Goal: Information Seeking & Learning: Check status

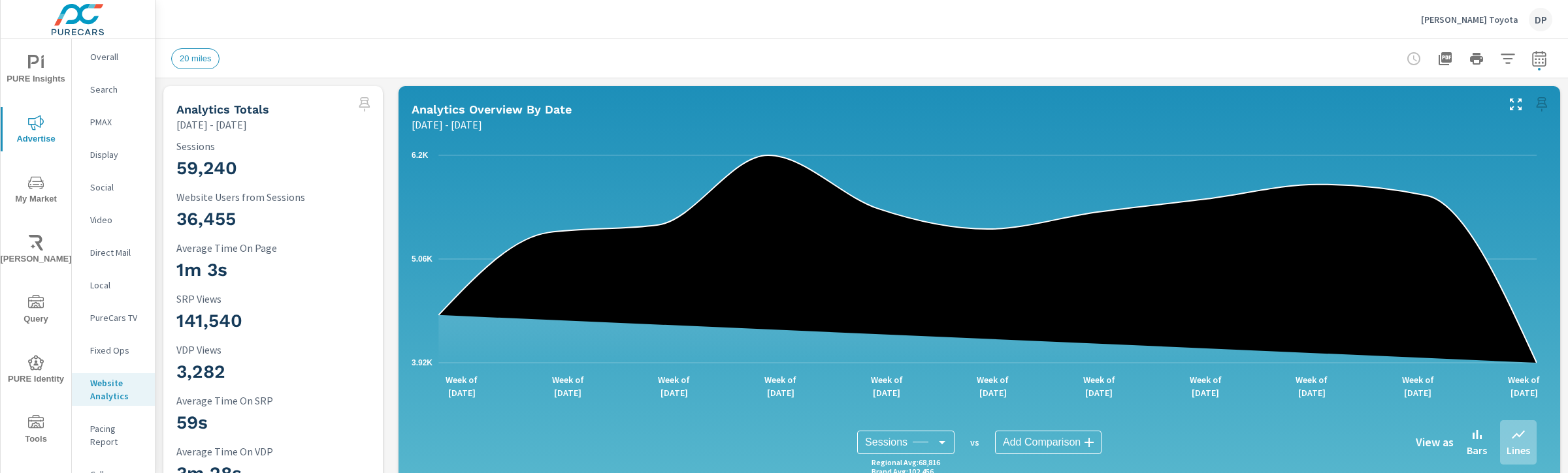
scroll to position [0, 2046]
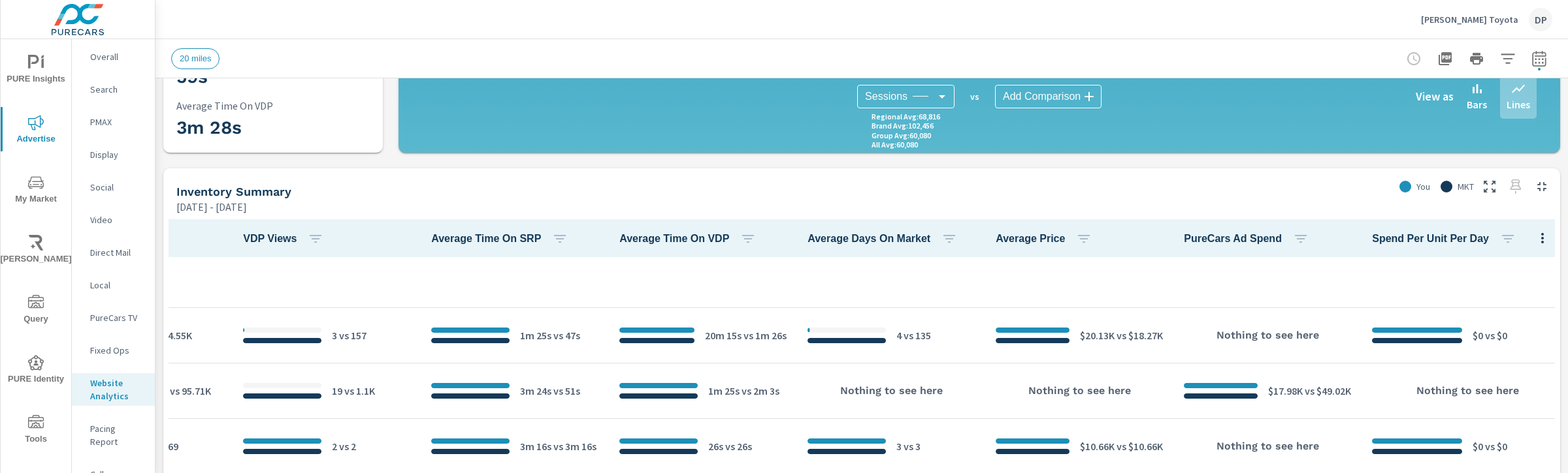
click at [27, 73] on span "PURE Insights" at bounding box center [36, 71] width 63 height 32
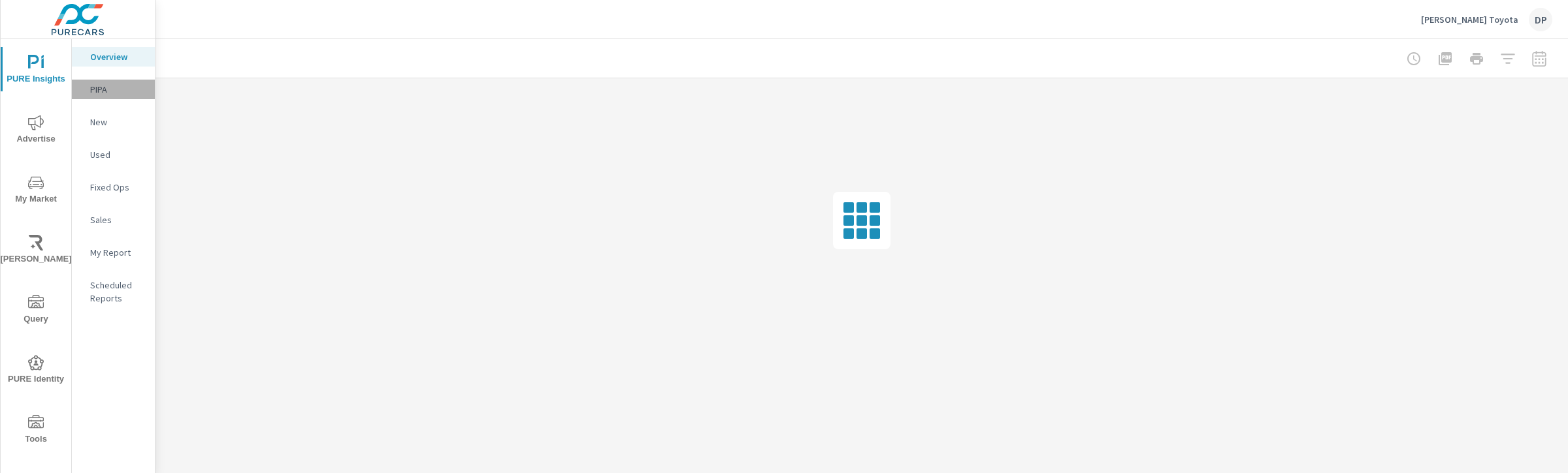
click at [117, 91] on p "PIPA" at bounding box center [117, 89] width 54 height 13
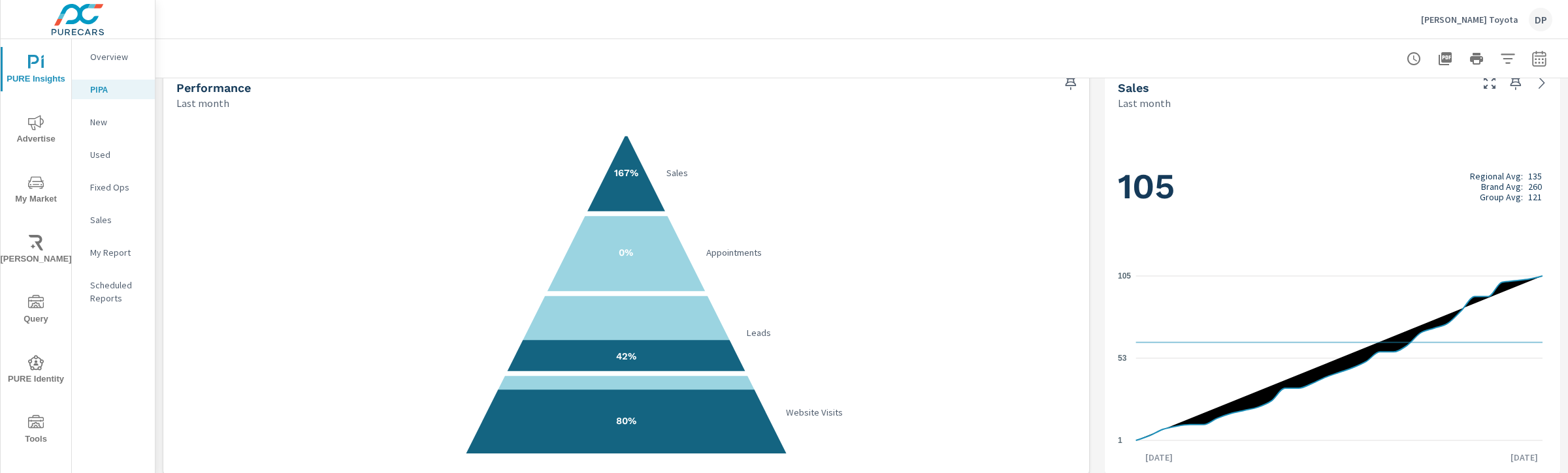
scroll to position [23, 0]
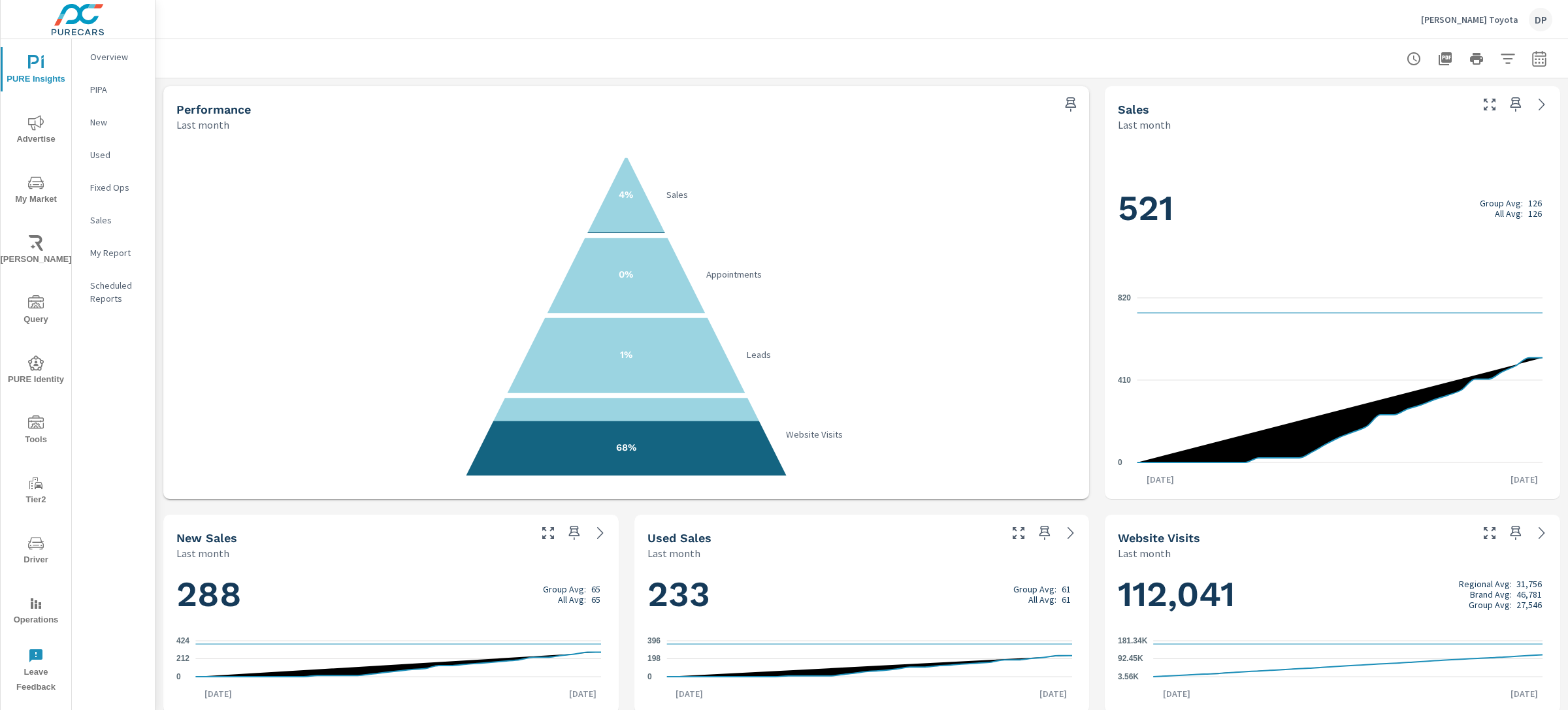
click at [1533, 64] on icon "button" at bounding box center [1539, 58] width 14 height 16
select select "Last month"
click at [1319, 37] on div "Sterling McCall Toyota DP" at bounding box center [862, 19] width 1382 height 39
click at [1538, 58] on button "button" at bounding box center [1540, 59] width 26 height 26
click at [1446, 119] on select "Custom Yesterday Last week Last 7 days Last 14 days Last 30 days Last 45 days L…" at bounding box center [1422, 113] width 131 height 26
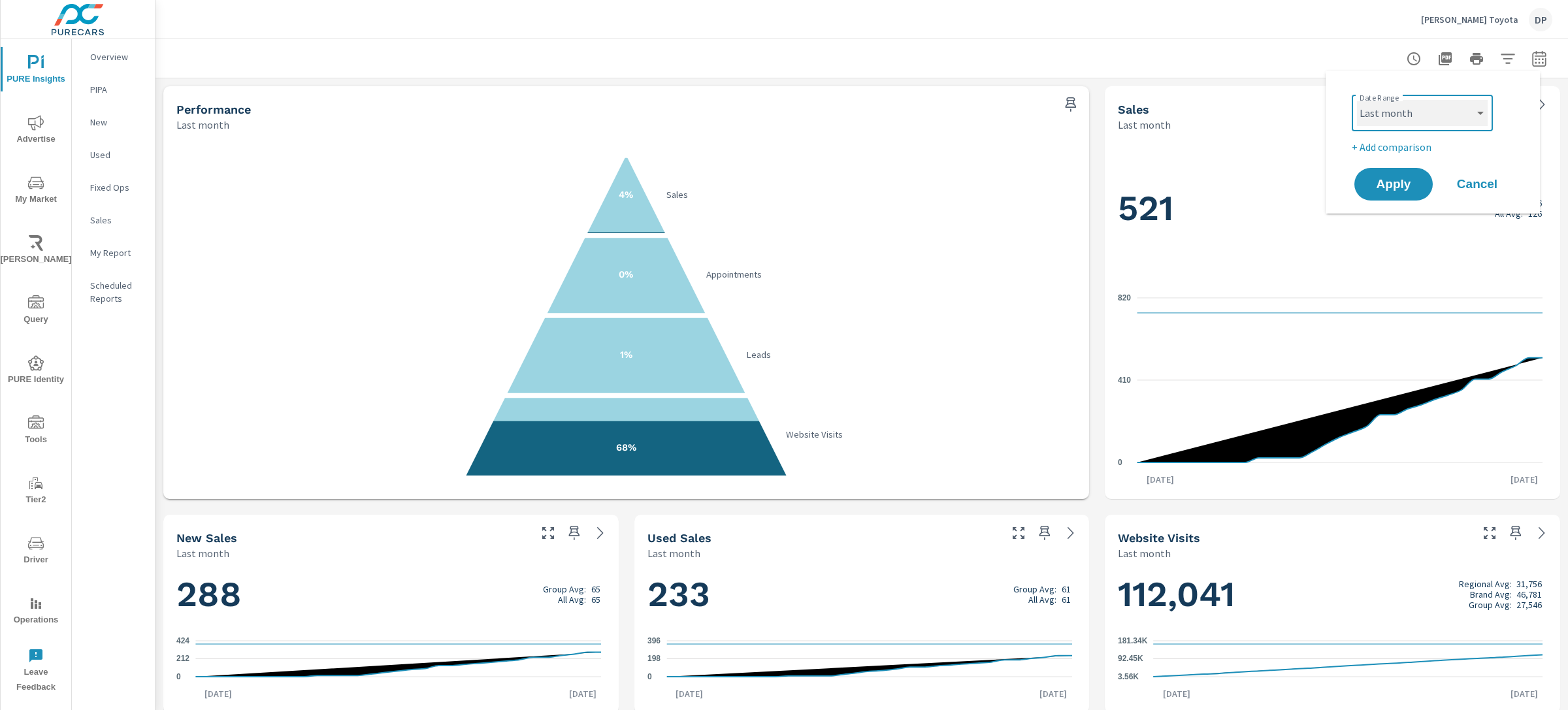
select select "Month to date"
click at [1403, 182] on span "Apply" at bounding box center [1394, 184] width 54 height 12
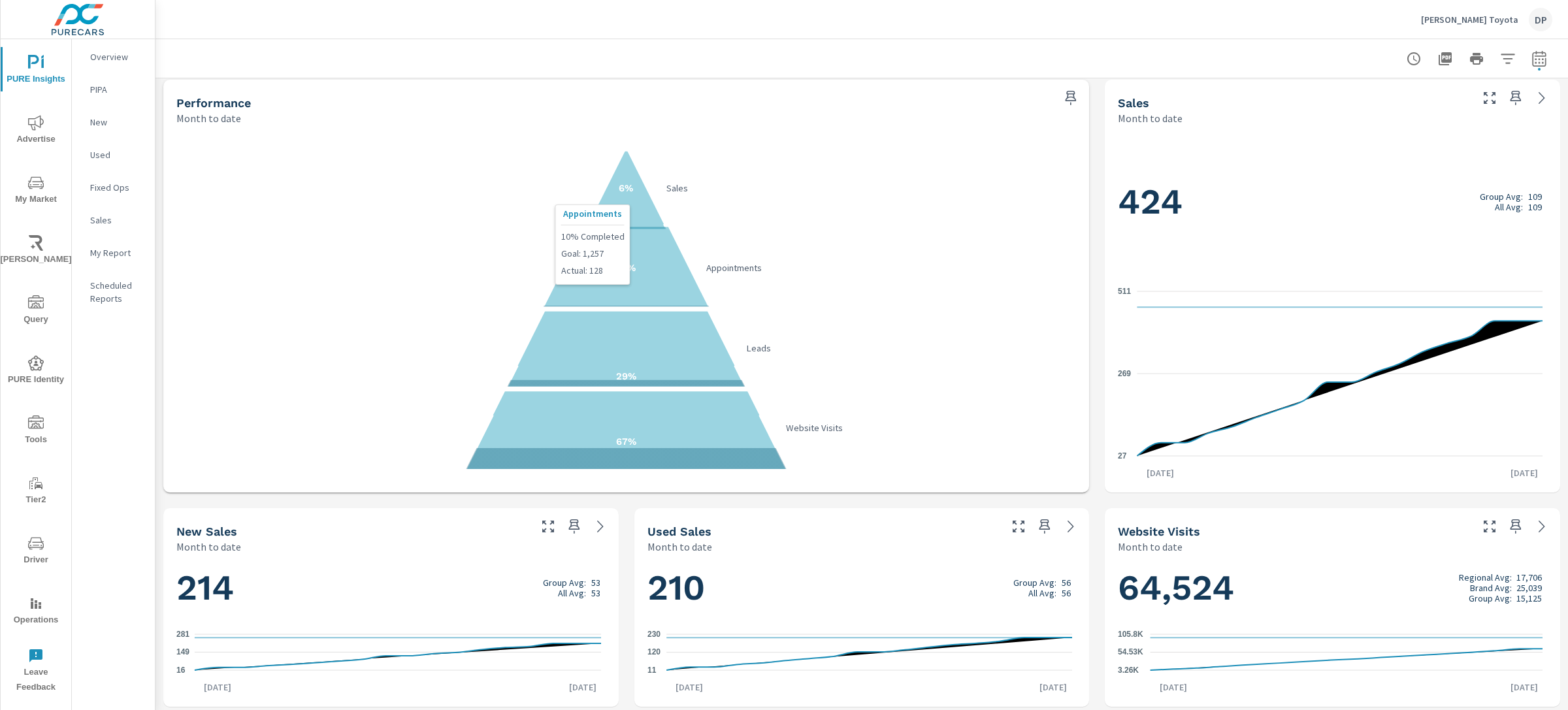
scroll to position [10, 0]
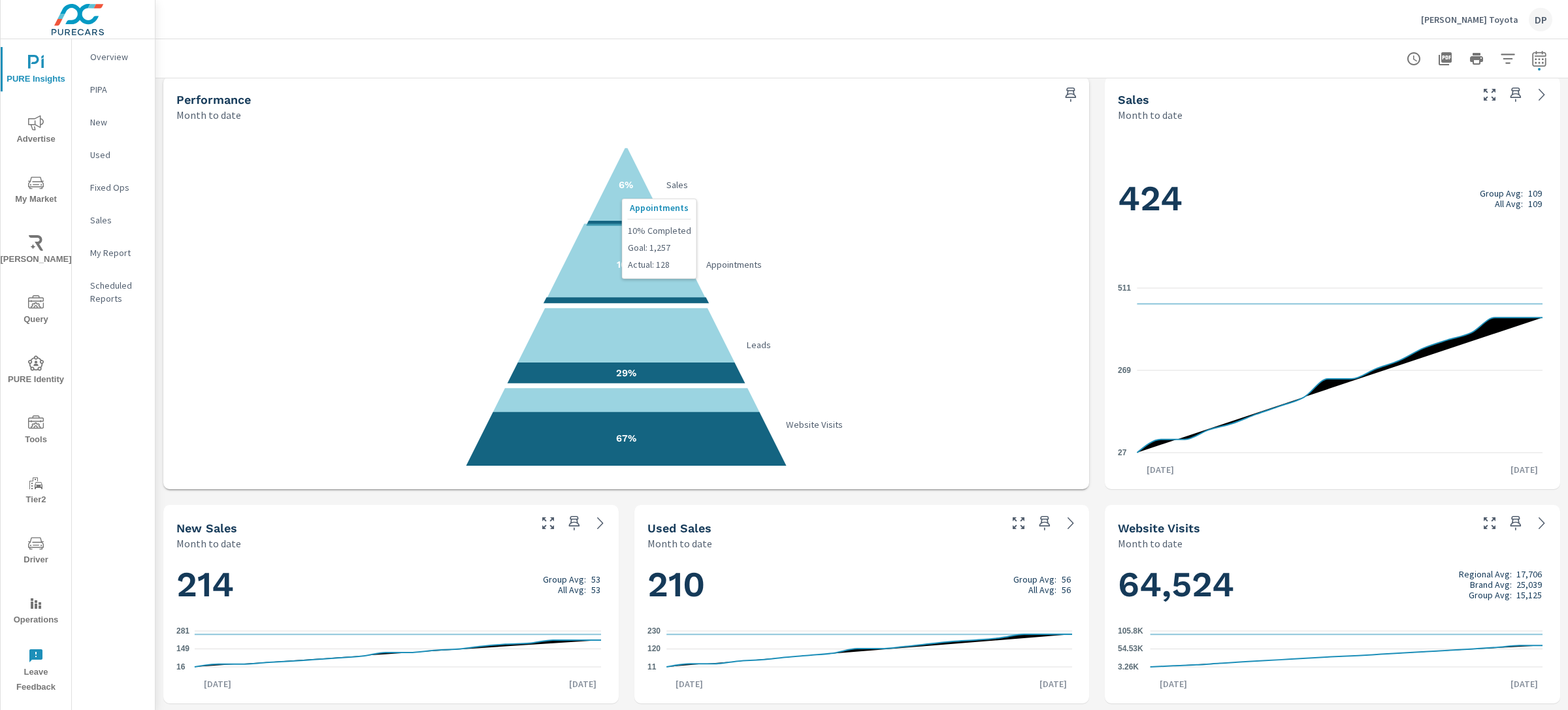
click at [659, 279] on polygon at bounding box center [626, 265] width 168 height 84
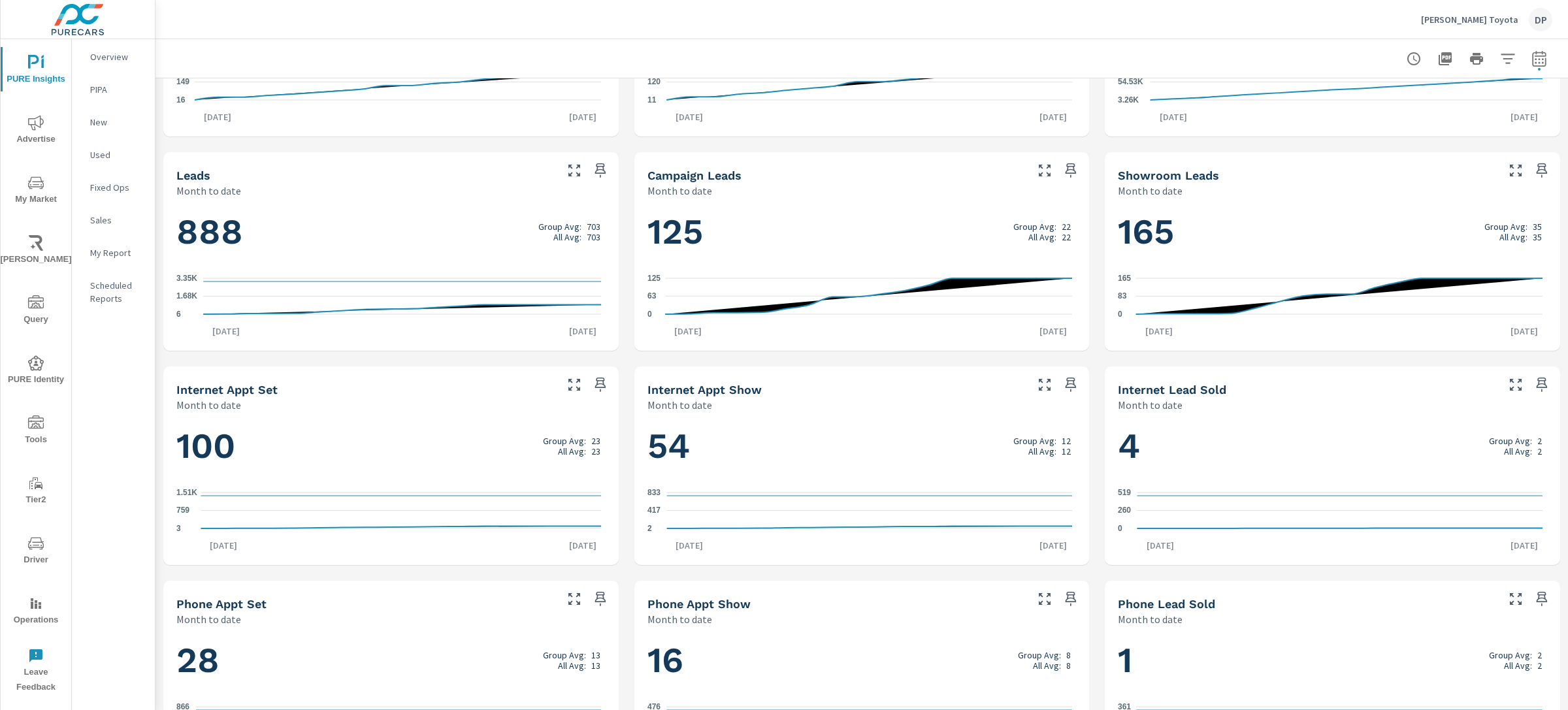
scroll to position [653, 0]
